Goal: Task Accomplishment & Management: Use online tool/utility

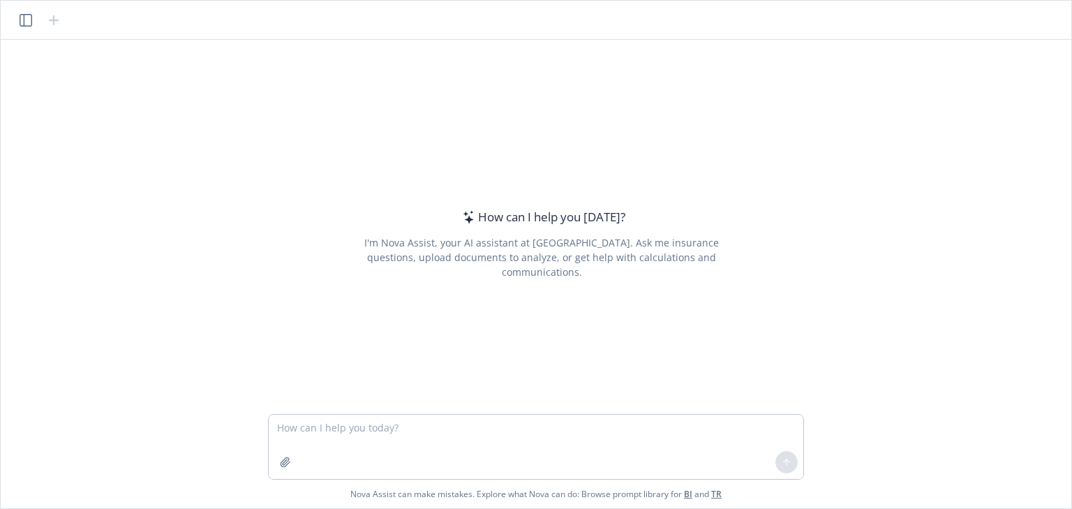
click at [454, 436] on textarea at bounding box center [536, 447] width 535 height 64
type textarea "c"
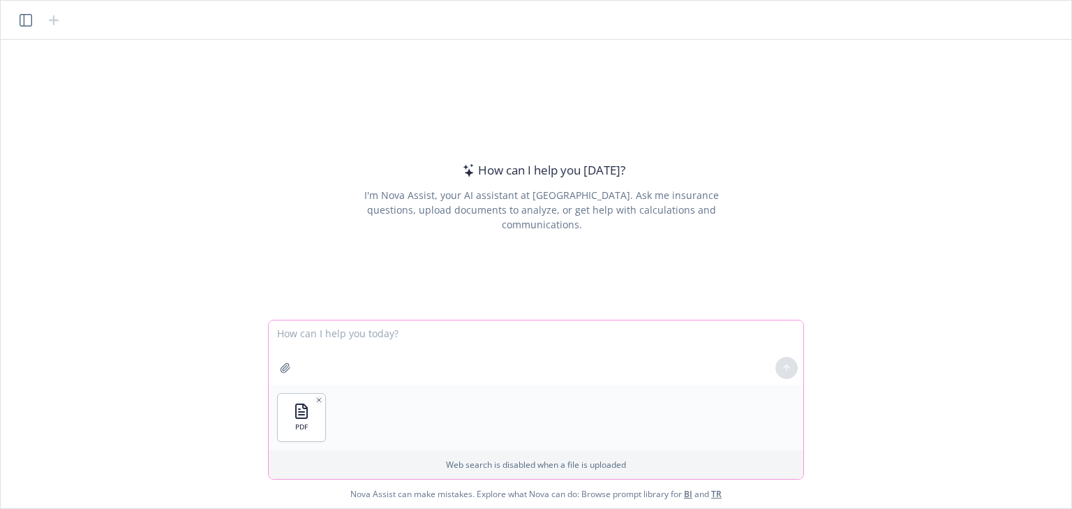
click at [343, 340] on textarea at bounding box center [536, 352] width 535 height 64
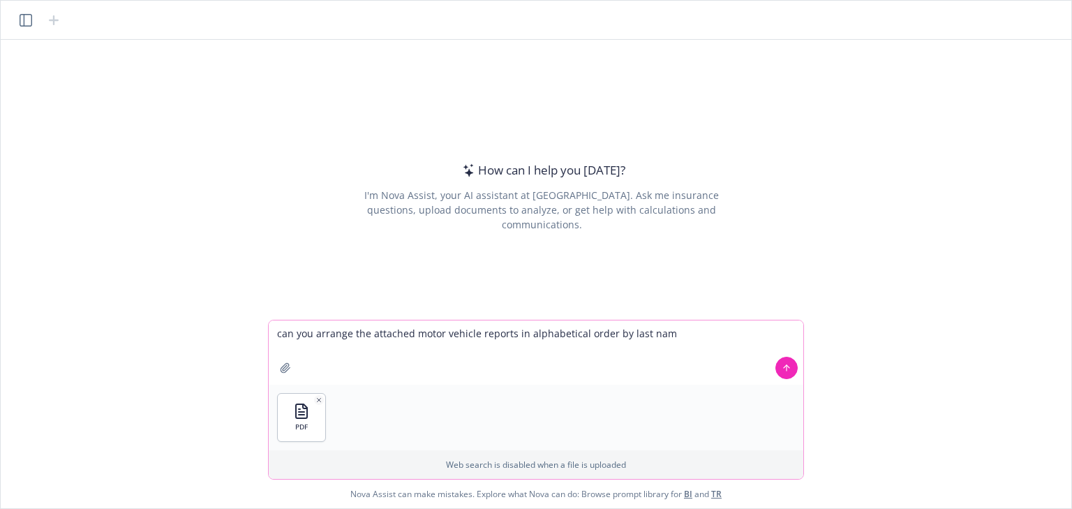
type textarea "can you arrange the attached motor vehicle reports in alphabetical order by las…"
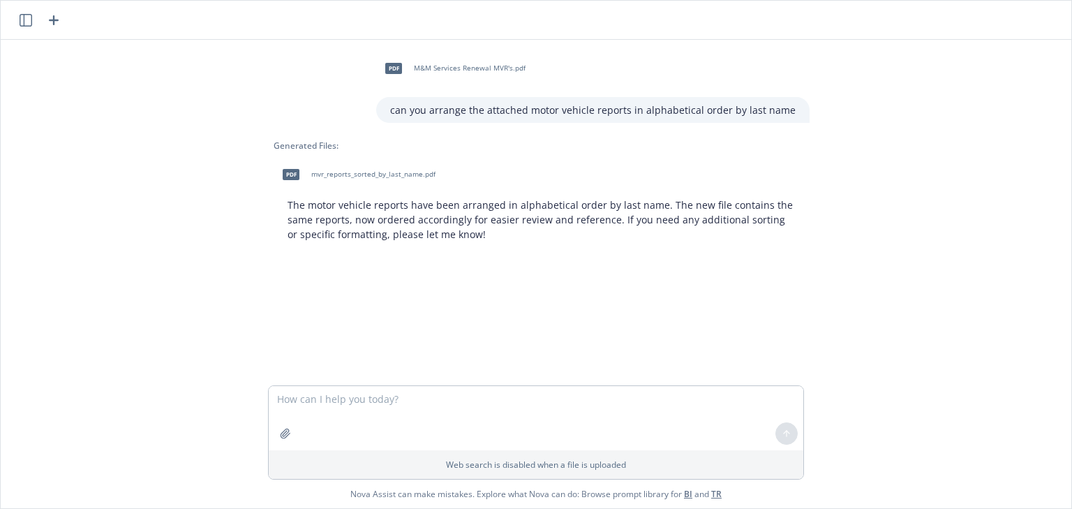
click at [339, 172] on span "mvr_reports_sorted_by_last_name.pdf" at bounding box center [373, 174] width 124 height 9
click at [371, 173] on span "mvr_reports_sorted_by_last_name.pdf" at bounding box center [373, 174] width 124 height 9
click at [174, 324] on div "pdf M&M Services Renewal MVR's.pdf can you arrange the attached motor vehicle r…" at bounding box center [536, 213] width 1060 height 346
click at [353, 430] on textarea at bounding box center [536, 418] width 535 height 64
type textarea "can you change this output to a word document instead"
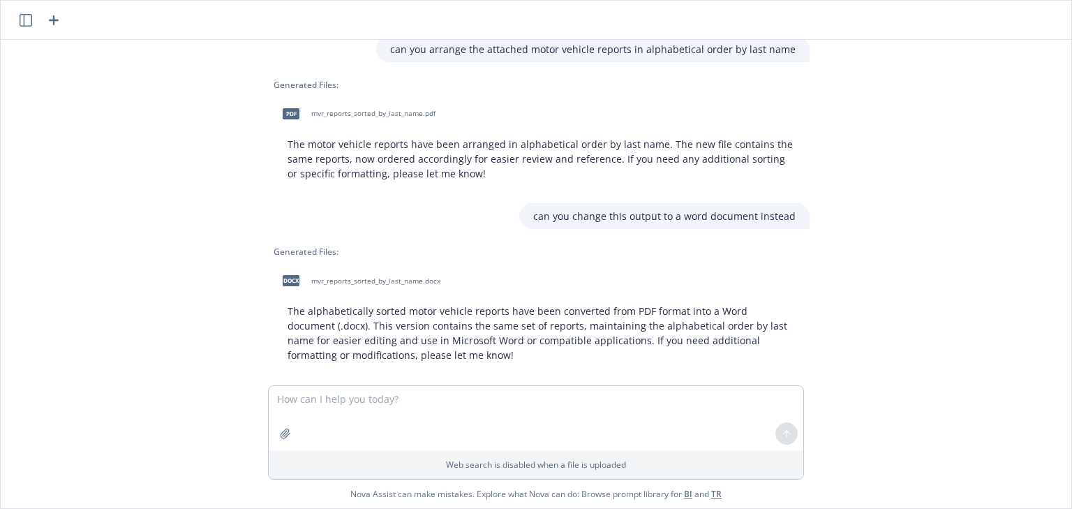
scroll to position [77, 0]
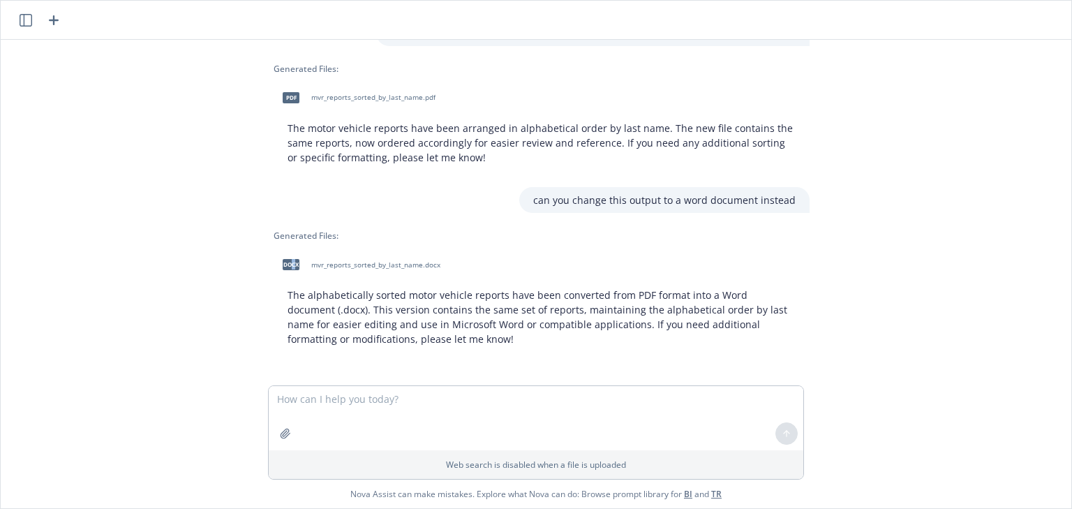
click at [288, 263] on span "docx" at bounding box center [291, 264] width 17 height 10
click at [293, 263] on span "docx" at bounding box center [291, 264] width 17 height 10
click at [496, 390] on textarea at bounding box center [536, 418] width 535 height 64
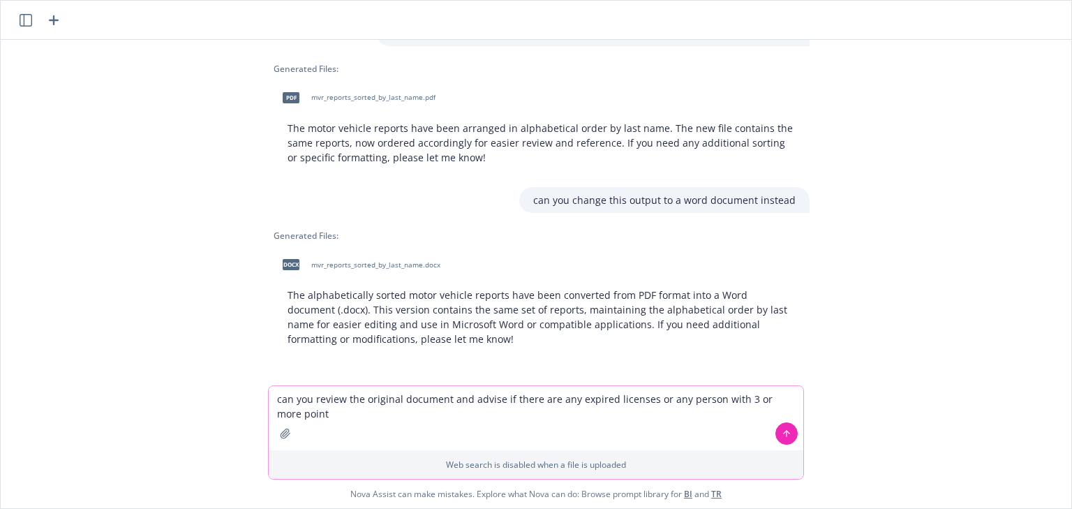
type textarea "can you review the original document and advise if there are any expired licens…"
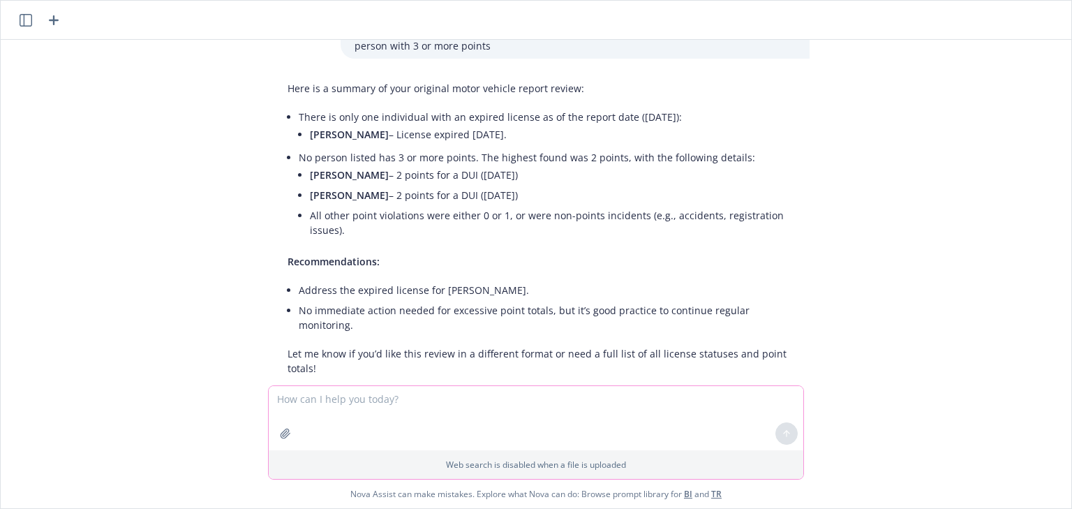
scroll to position [441, 0]
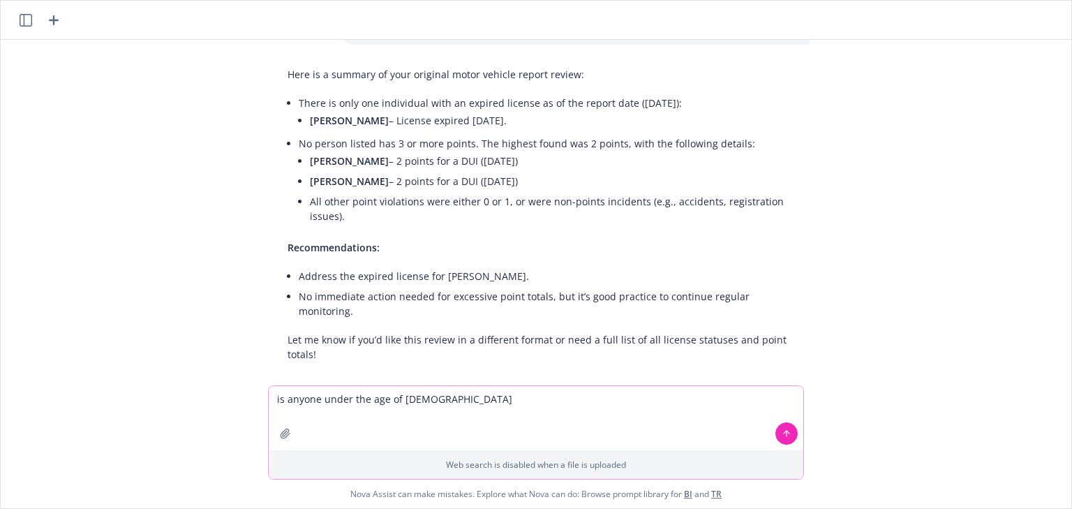
type textarea "is anyone under the age of [DEMOGRAPHIC_DATA]"
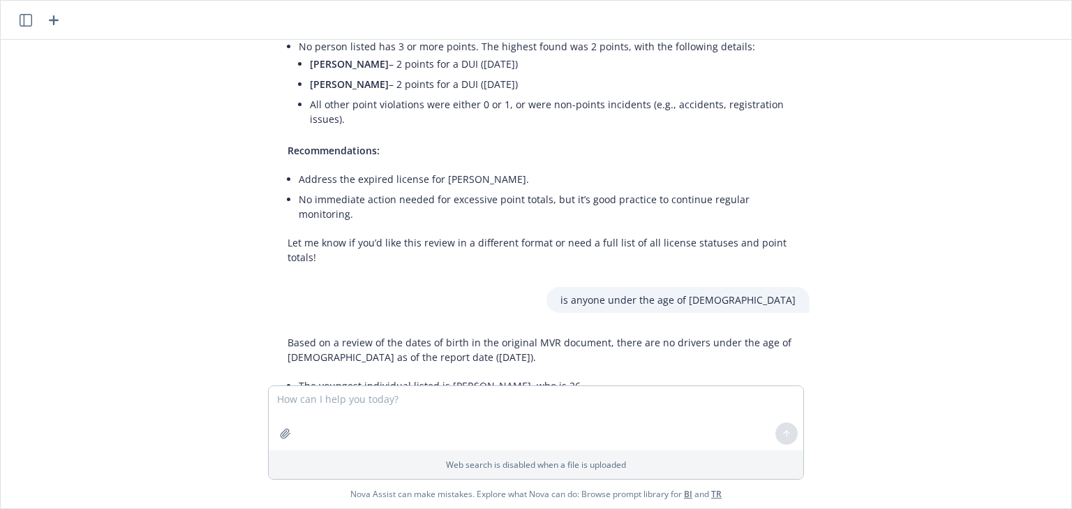
scroll to position [619, 0]
